Goal: Find specific page/section: Find specific page/section

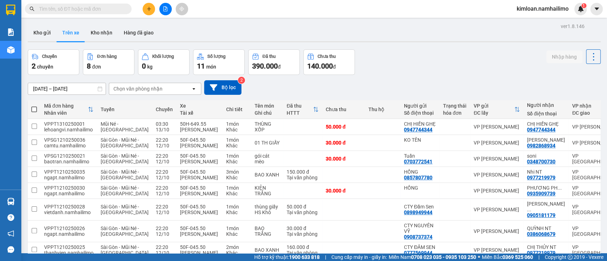
click at [169, 89] on div "Chọn văn phòng nhận" at bounding box center [150, 88] width 82 height 11
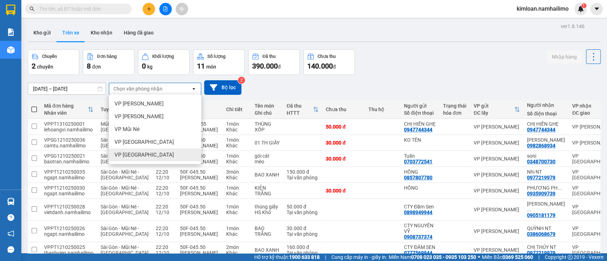
click at [135, 160] on div "VP chợ Mũi Né" at bounding box center [155, 155] width 92 height 13
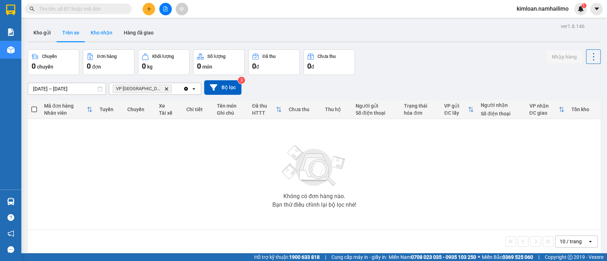
click at [94, 36] on button "Kho nhận" at bounding box center [101, 32] width 33 height 17
